Goal: Task Accomplishment & Management: Manage account settings

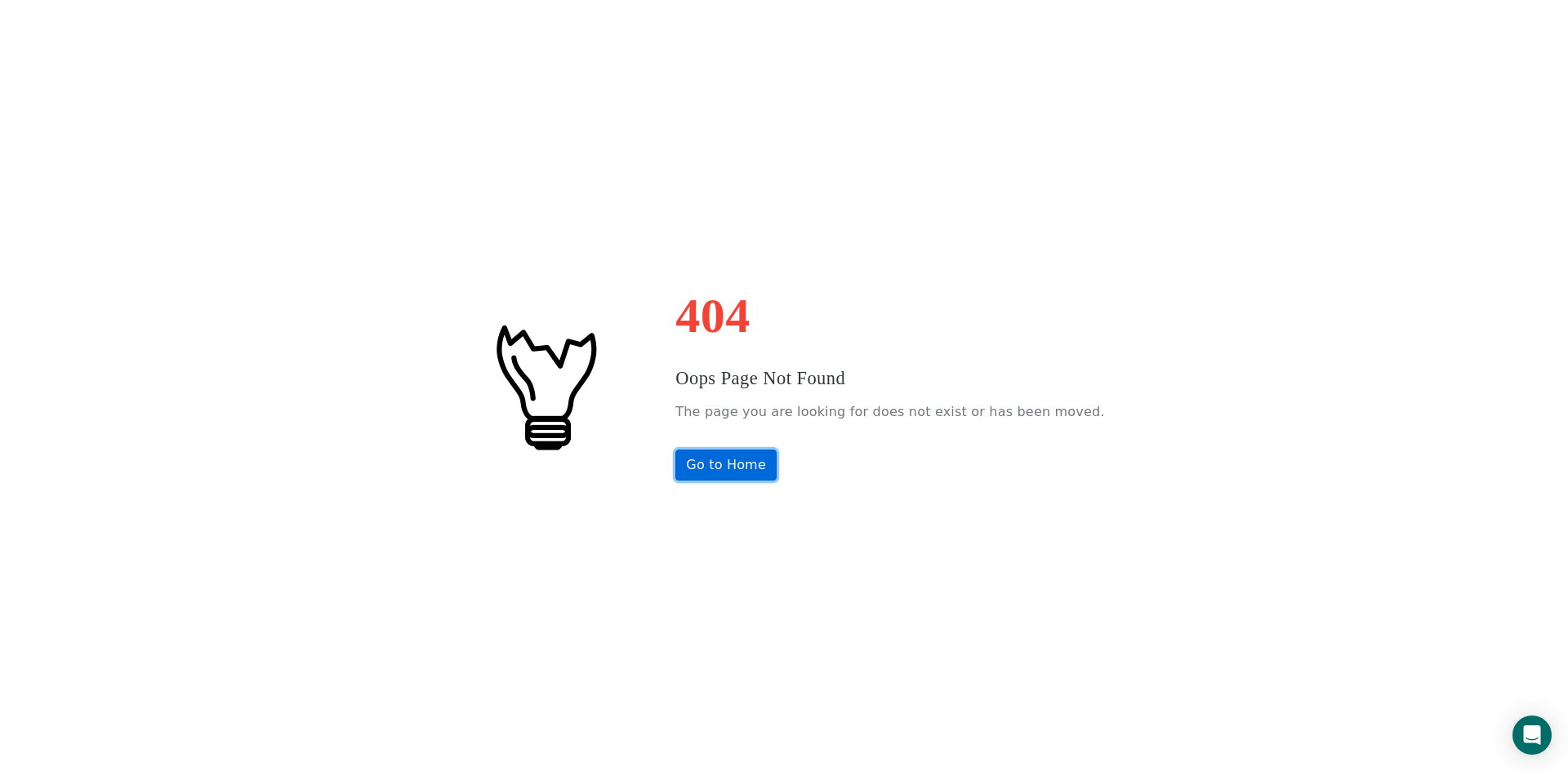
click at [765, 476] on link "Go to Home" at bounding box center [726, 464] width 101 height 31
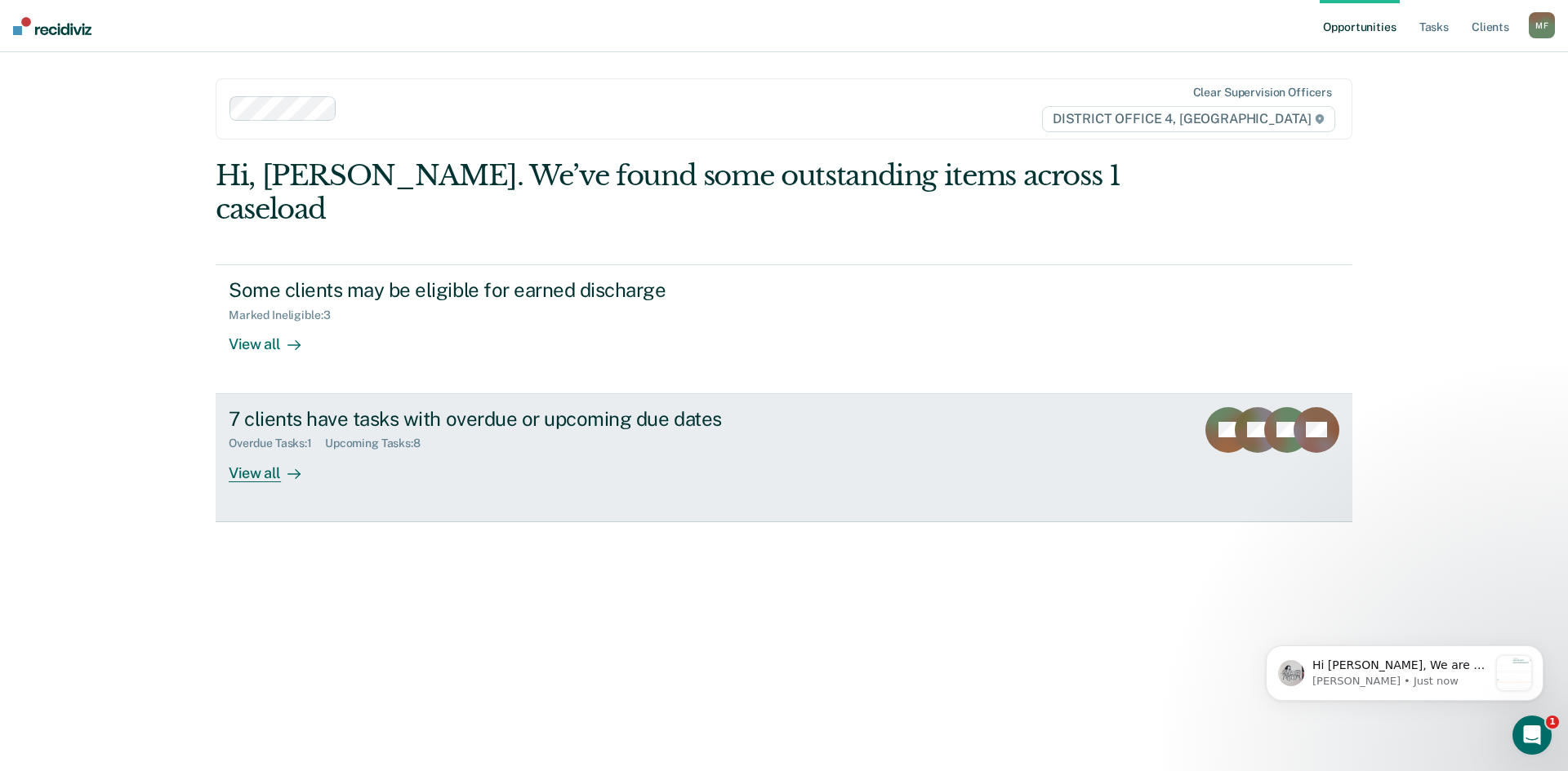
click at [598, 407] on div "7 clients have tasks with overdue or upcoming due dates" at bounding box center [514, 419] width 573 height 24
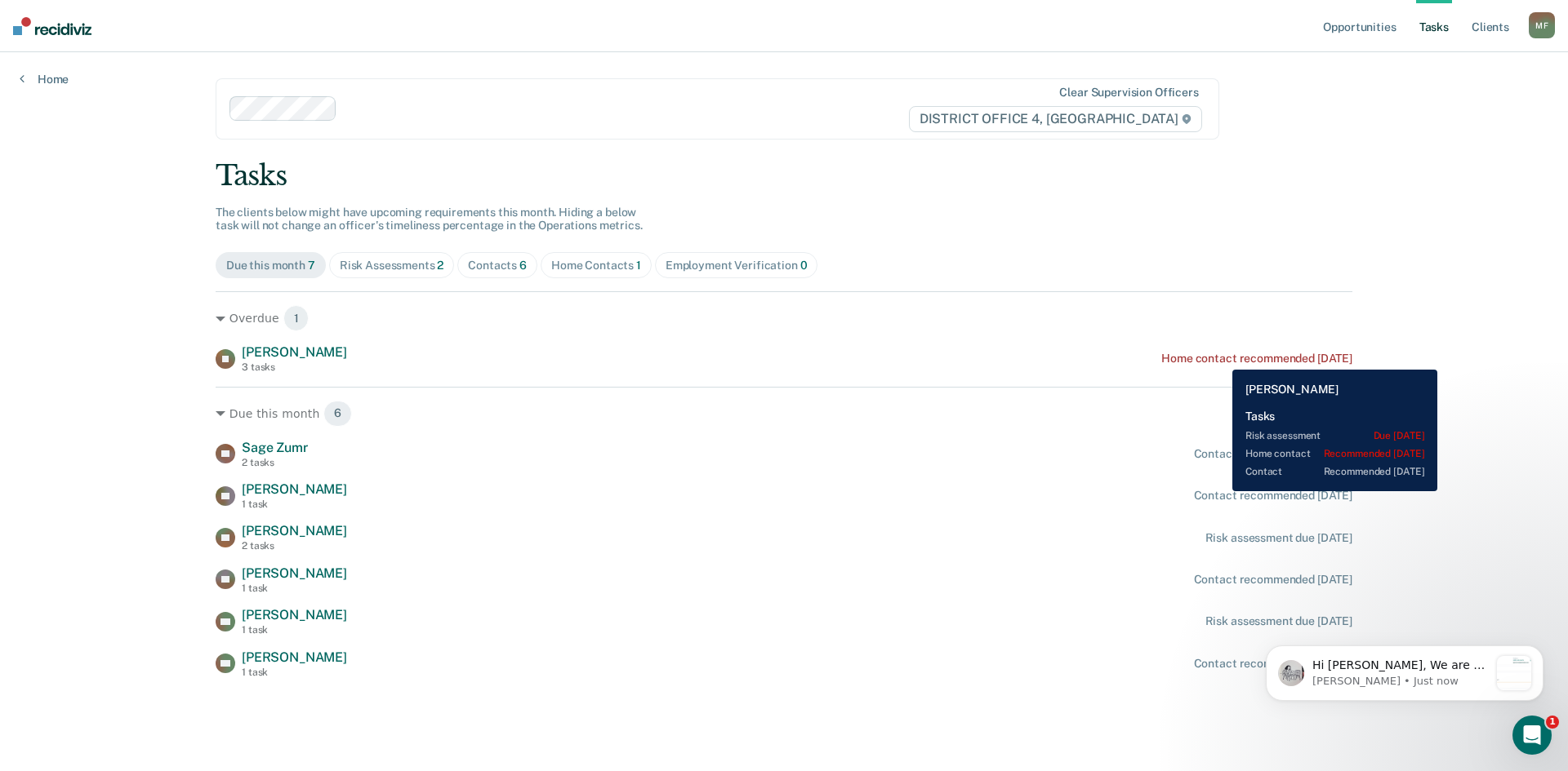
click at [1220, 358] on div "Home contact recommended [DATE]" at bounding box center [1257, 358] width 191 height 14
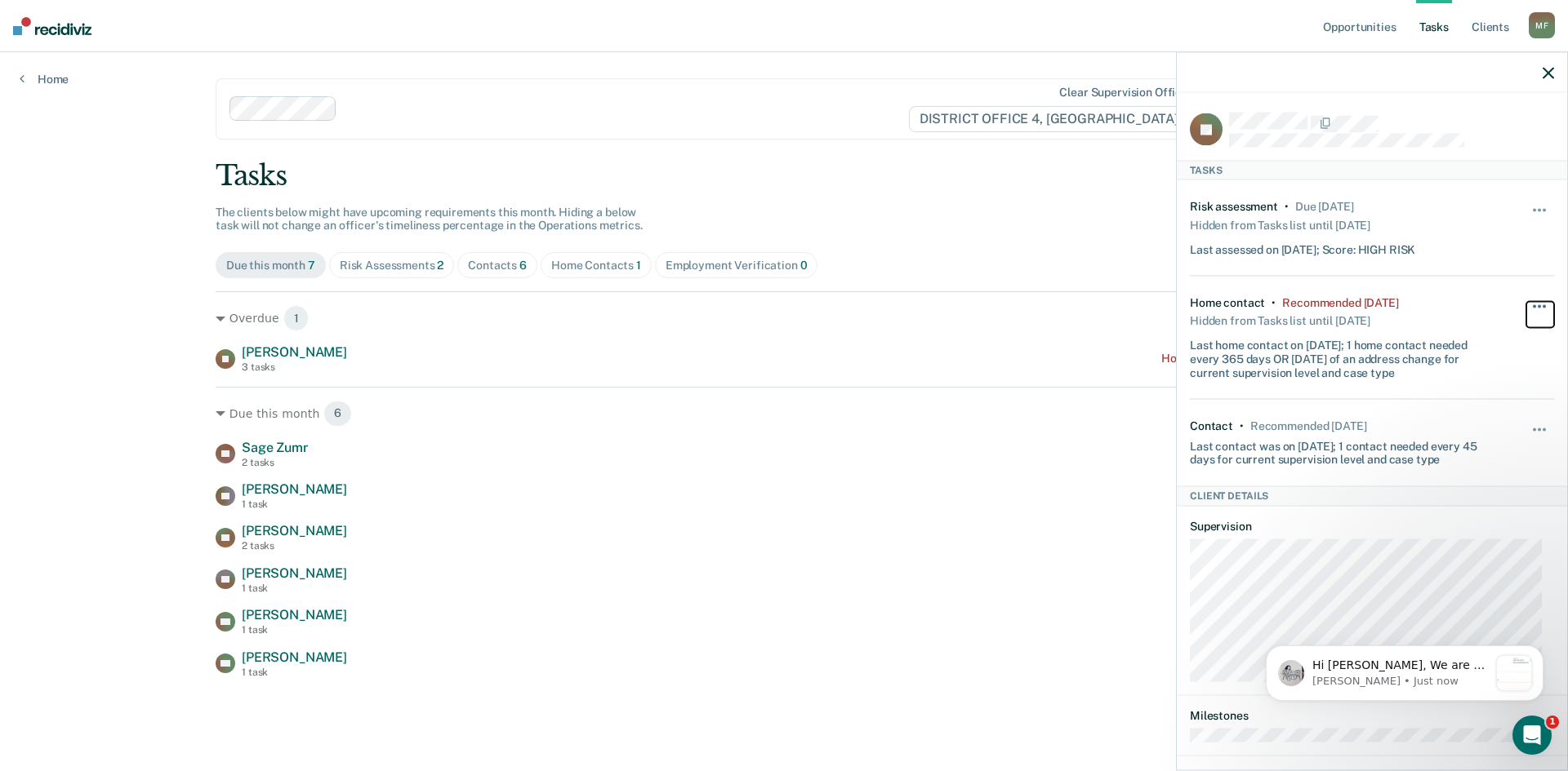
click at [1543, 304] on span "button" at bounding box center [1544, 306] width 3 height 3
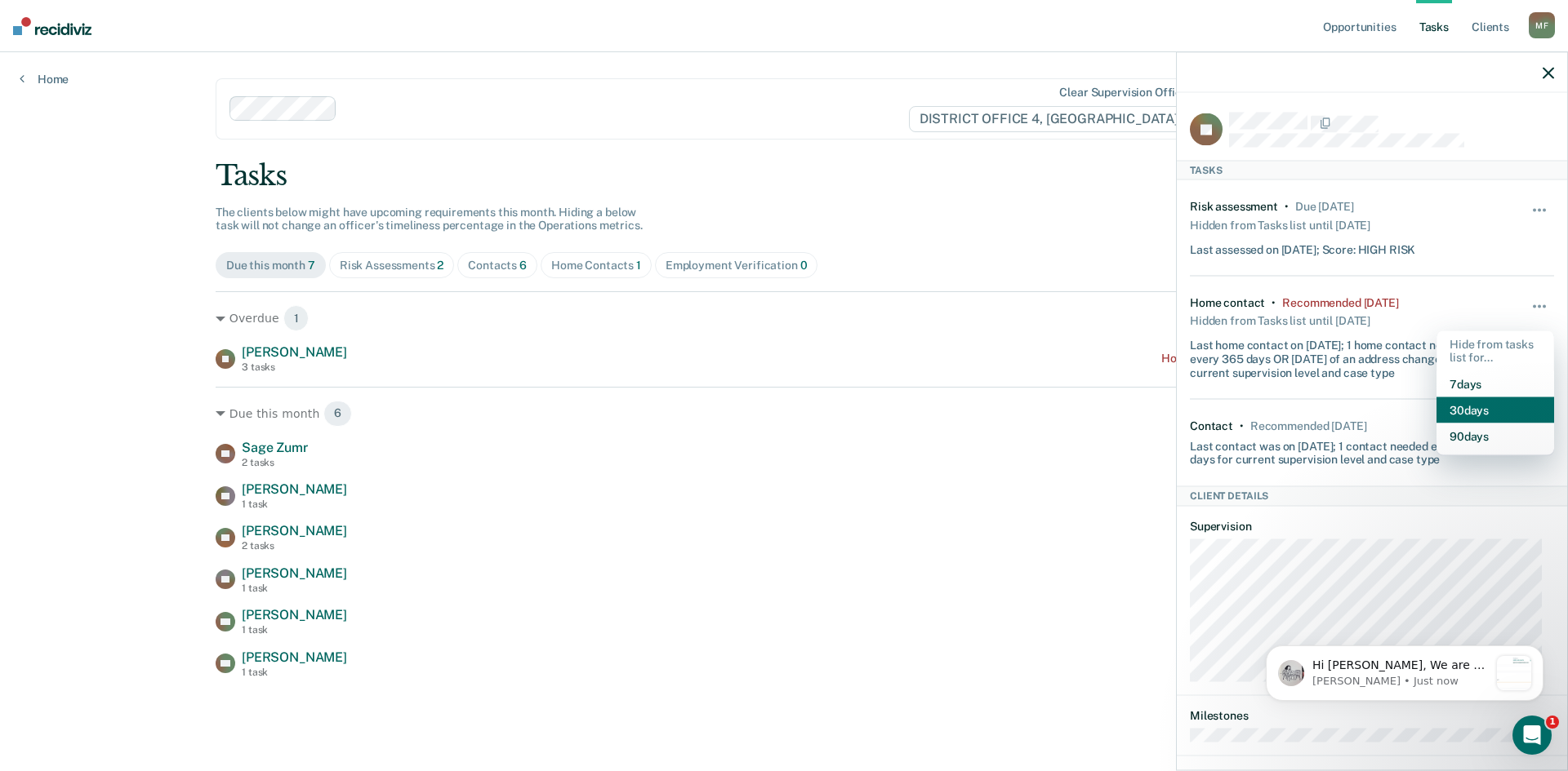
drag, startPoint x: 1477, startPoint y: 406, endPoint x: 1448, endPoint y: 399, distance: 29.8
click at [1473, 404] on button "30 days" at bounding box center [1495, 411] width 117 height 26
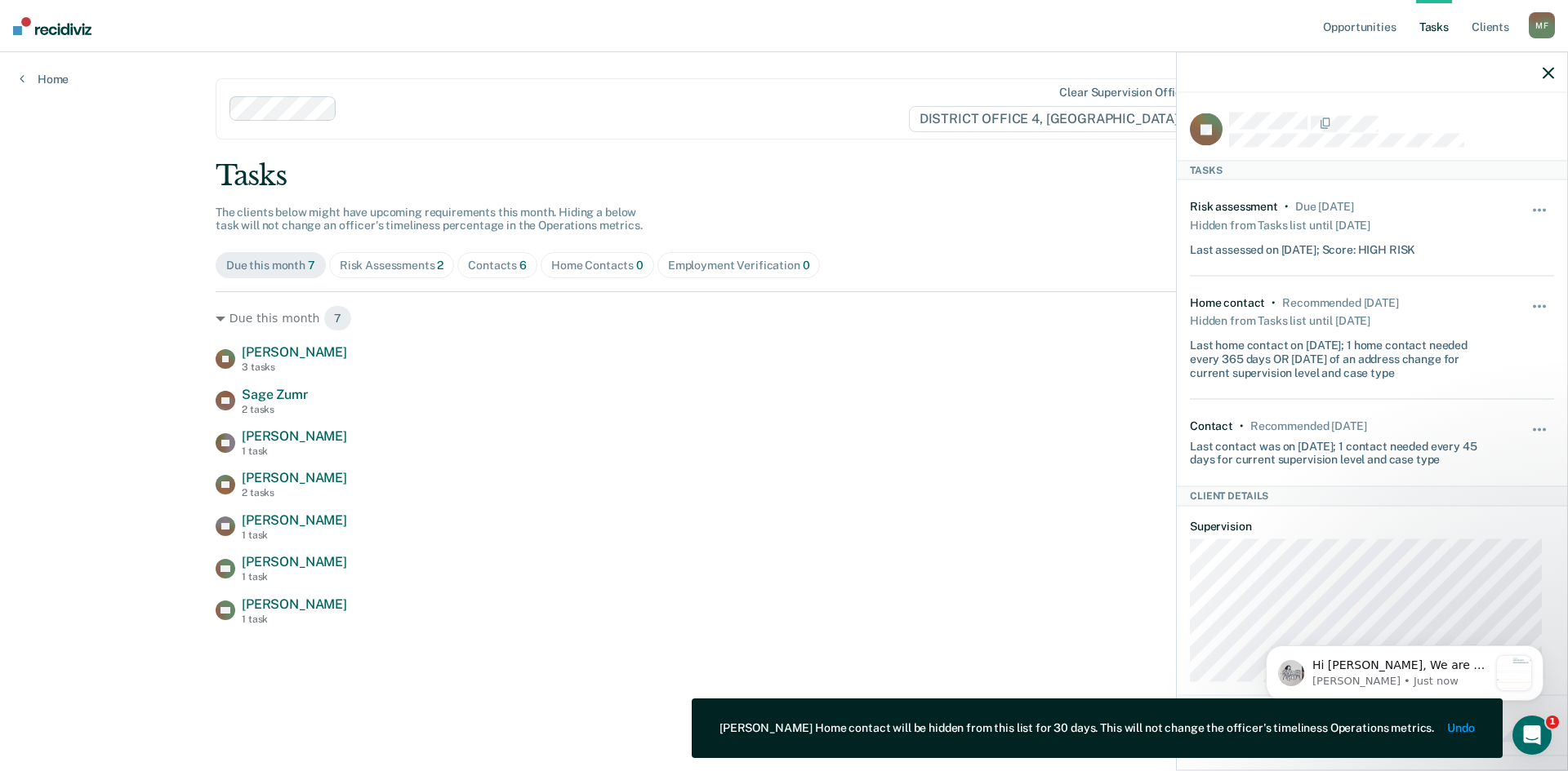
click at [111, 361] on div "Opportunities Tasks Client s [PERSON_NAME] Profile How it works Log Out Home Cl…" at bounding box center [784, 386] width 1568 height 771
click at [1548, 73] on icon "button" at bounding box center [1548, 73] width 11 height 11
